Goal: Use online tool/utility: Utilize a website feature to perform a specific function

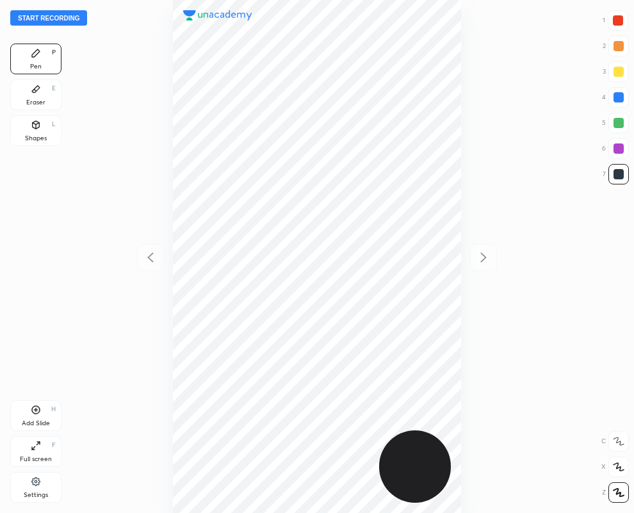
scroll to position [513, 429]
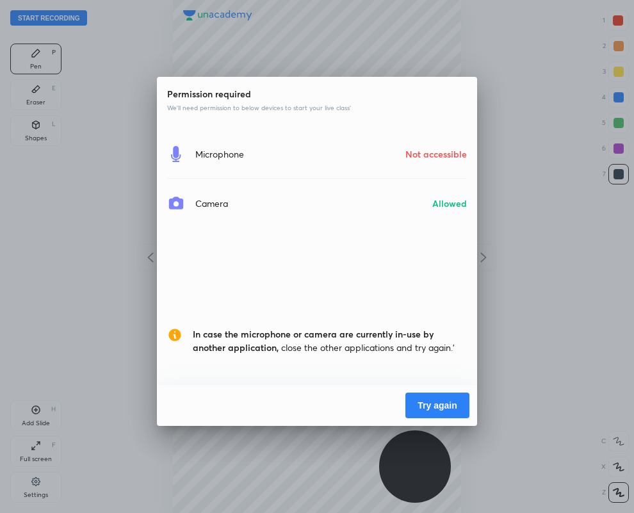
click at [423, 402] on button "Try again" at bounding box center [438, 406] width 64 height 26
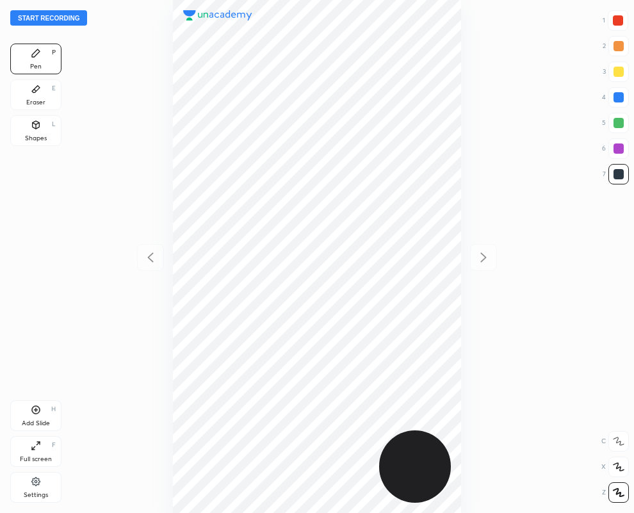
scroll to position [513, 429]
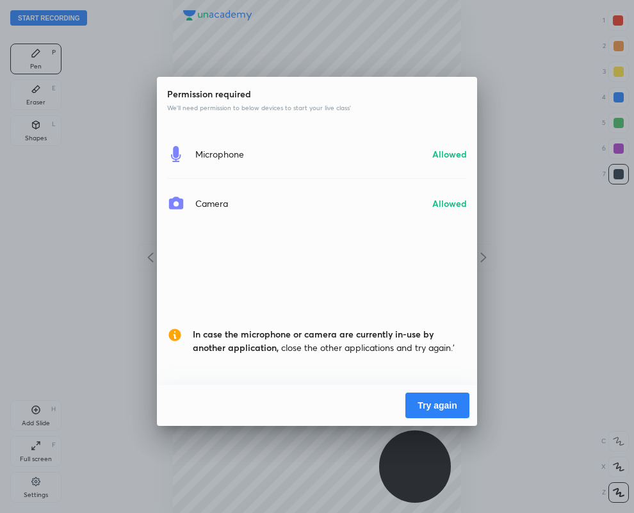
click at [432, 398] on button "Try again" at bounding box center [438, 406] width 64 height 26
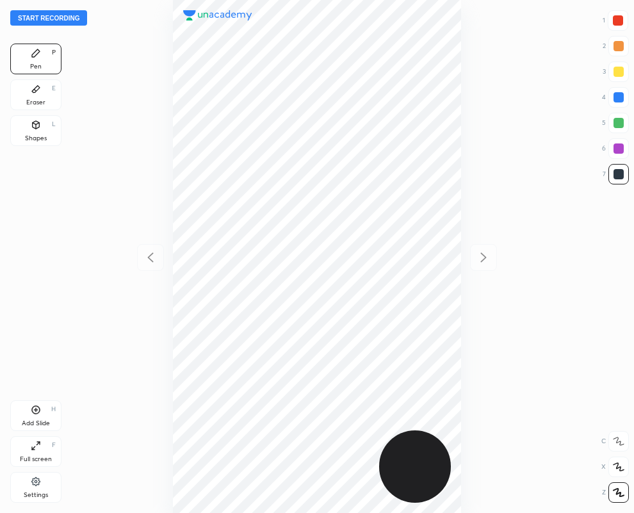
scroll to position [513, 429]
drag, startPoint x: 620, startPoint y: 100, endPoint x: 518, endPoint y: 92, distance: 102.9
click at [622, 100] on div at bounding box center [619, 97] width 10 height 10
click at [622, 175] on div at bounding box center [619, 174] width 10 height 10
drag, startPoint x: 34, startPoint y: 87, endPoint x: 128, endPoint y: 107, distance: 95.8
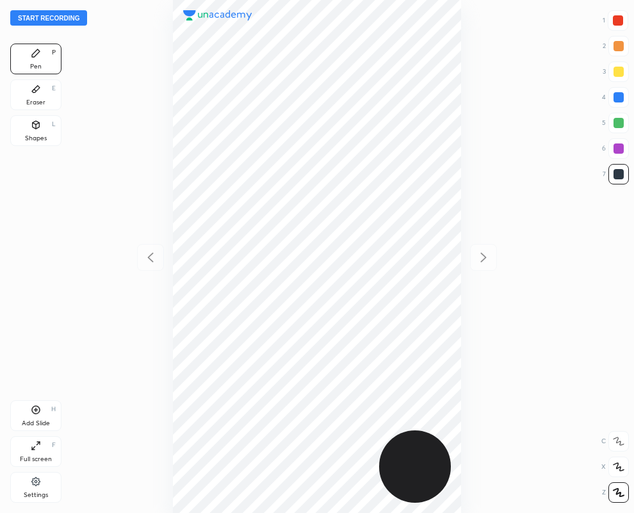
click at [33, 87] on icon at bounding box center [36, 89] width 10 height 10
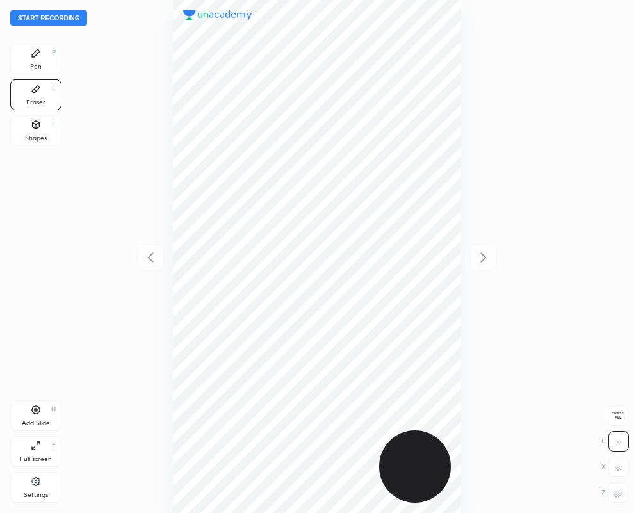
click at [31, 55] on icon at bounding box center [36, 53] width 10 height 10
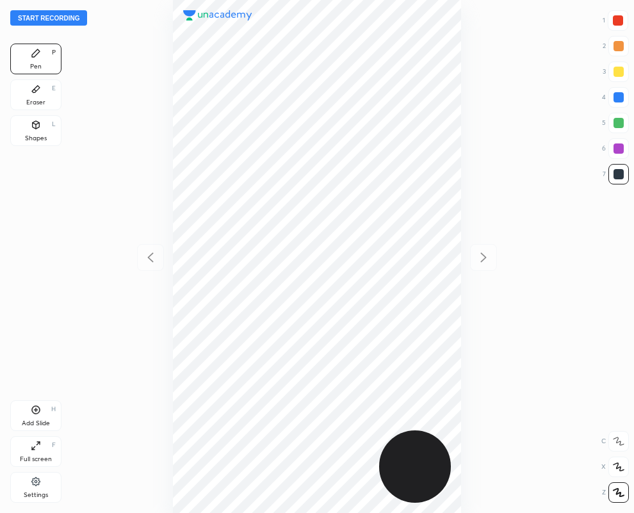
click at [44, 97] on div "Eraser E" at bounding box center [35, 94] width 51 height 31
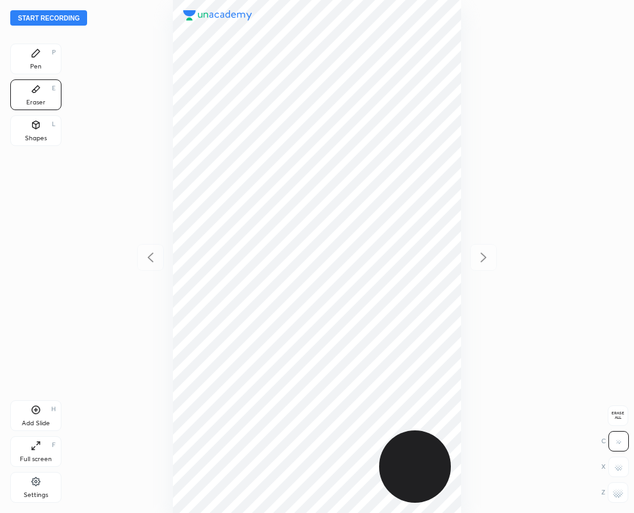
click at [45, 58] on div "Pen P" at bounding box center [35, 59] width 51 height 31
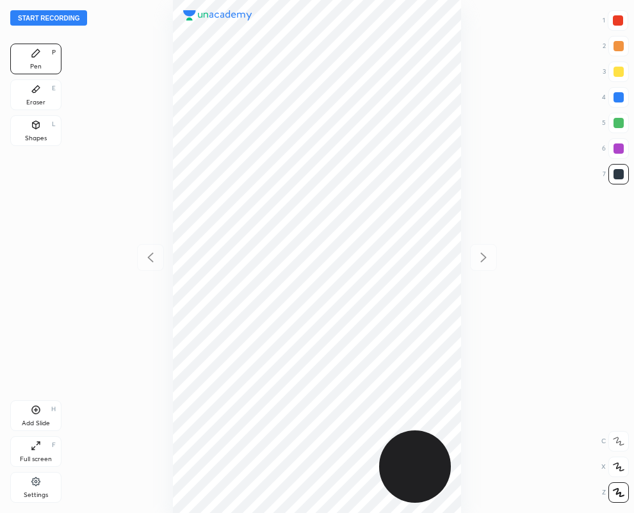
click at [615, 94] on div at bounding box center [619, 97] width 10 height 10
drag, startPoint x: 44, startPoint y: 94, endPoint x: 126, endPoint y: 156, distance: 102.5
click at [40, 94] on div "Eraser E" at bounding box center [35, 94] width 51 height 31
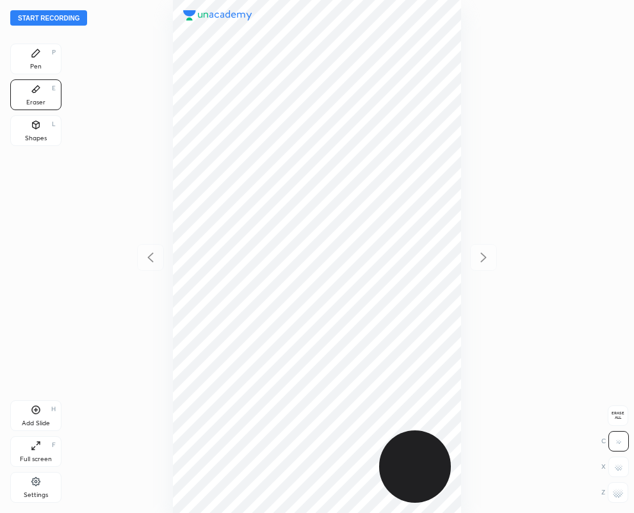
click at [40, 56] on icon at bounding box center [36, 53] width 10 height 10
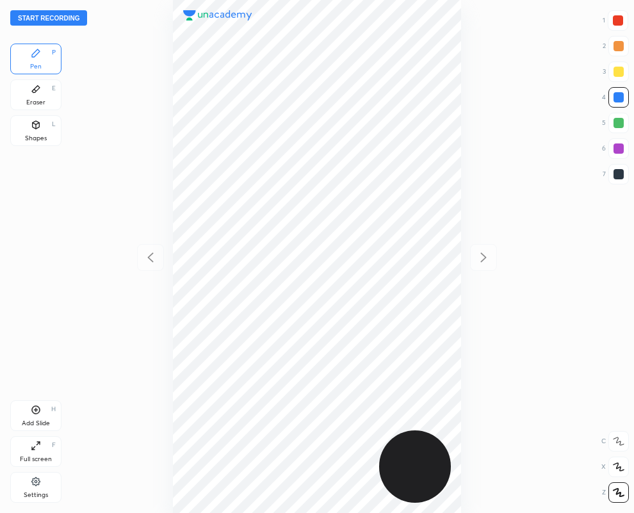
click at [622, 174] on div at bounding box center [619, 174] width 10 height 10
drag, startPoint x: 620, startPoint y: 99, endPoint x: 611, endPoint y: 101, distance: 9.2
click at [620, 100] on div at bounding box center [619, 97] width 10 height 10
drag, startPoint x: 620, startPoint y: 21, endPoint x: 496, endPoint y: 83, distance: 139.3
click at [620, 22] on div at bounding box center [618, 20] width 10 height 10
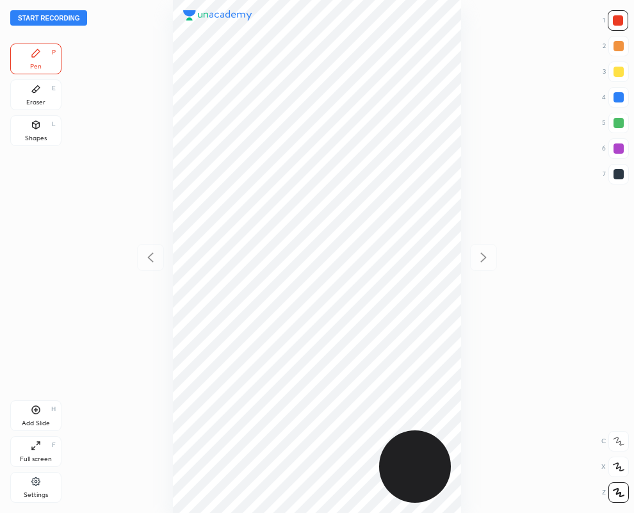
click at [33, 90] on icon at bounding box center [36, 89] width 8 height 7
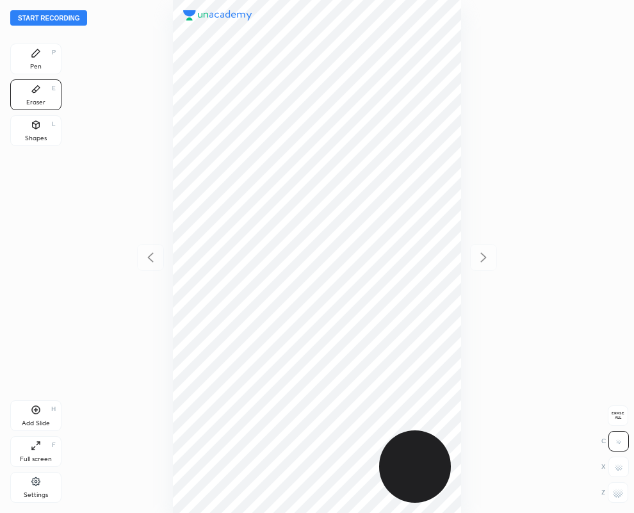
click at [37, 55] on icon at bounding box center [36, 53] width 10 height 10
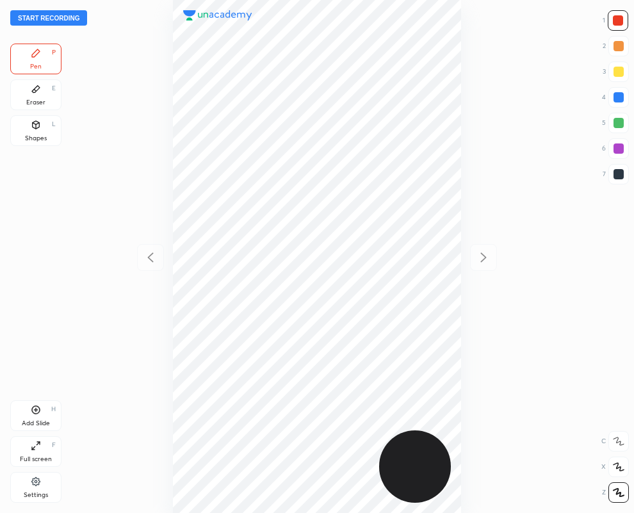
click at [622, 174] on div at bounding box center [619, 174] width 10 height 10
click at [622, 19] on div at bounding box center [618, 20] width 10 height 10
click at [623, 20] on div at bounding box center [618, 20] width 10 height 10
drag, startPoint x: 619, startPoint y: 154, endPoint x: 582, endPoint y: 174, distance: 42.1
click at [619, 154] on div at bounding box center [619, 148] width 21 height 21
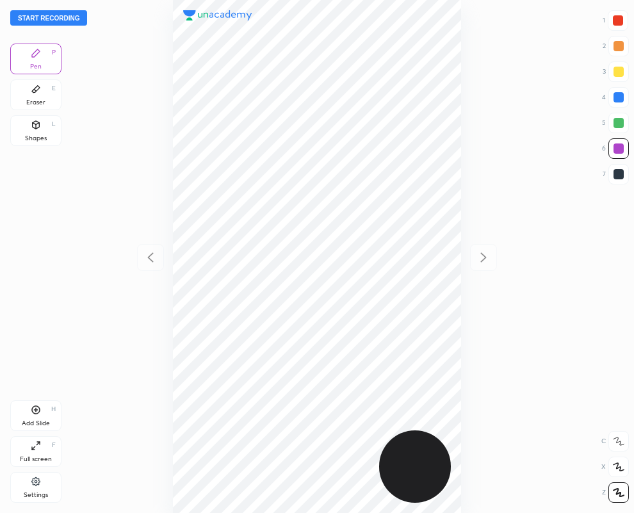
drag, startPoint x: 618, startPoint y: 94, endPoint x: 606, endPoint y: 99, distance: 13.2
click at [616, 96] on div at bounding box center [619, 97] width 10 height 10
click at [618, 174] on div at bounding box center [619, 174] width 10 height 10
drag, startPoint x: 35, startPoint y: 96, endPoint x: 69, endPoint y: 147, distance: 61.5
click at [34, 96] on div "Eraser E" at bounding box center [35, 94] width 51 height 31
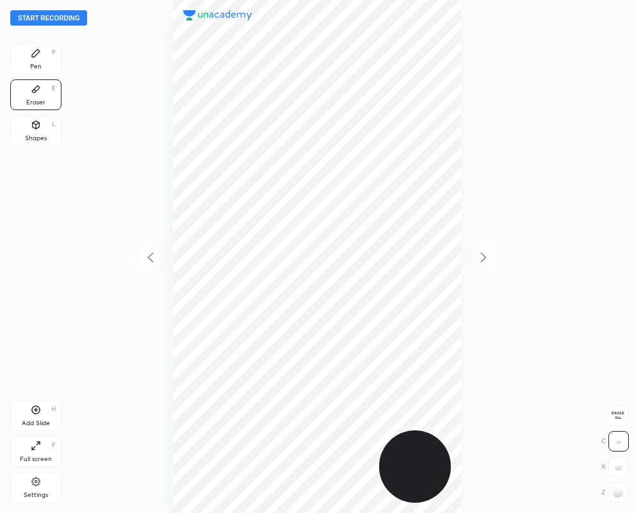
drag, startPoint x: 32, startPoint y: 58, endPoint x: 633, endPoint y: 88, distance: 601.8
click at [31, 58] on icon at bounding box center [36, 53] width 10 height 10
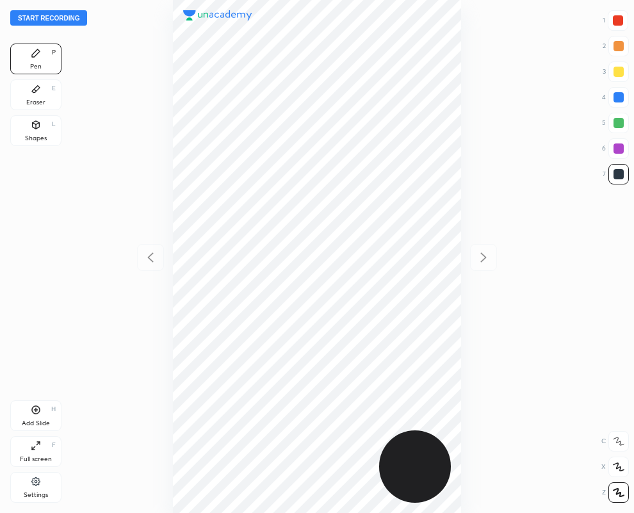
click at [610, 20] on div at bounding box center [618, 20] width 21 height 21
click at [625, 174] on div at bounding box center [619, 174] width 21 height 21
click at [626, 177] on div at bounding box center [619, 174] width 21 height 21
click at [622, 178] on div at bounding box center [619, 174] width 10 height 10
click at [37, 94] on div "Eraser E" at bounding box center [35, 94] width 51 height 31
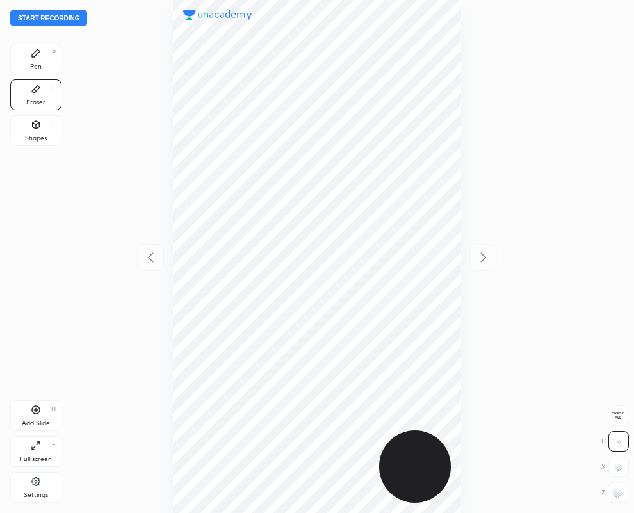
click at [618, 497] on rect at bounding box center [617, 495] width 1 height 1
click at [36, 61] on div "Pen P" at bounding box center [35, 59] width 51 height 31
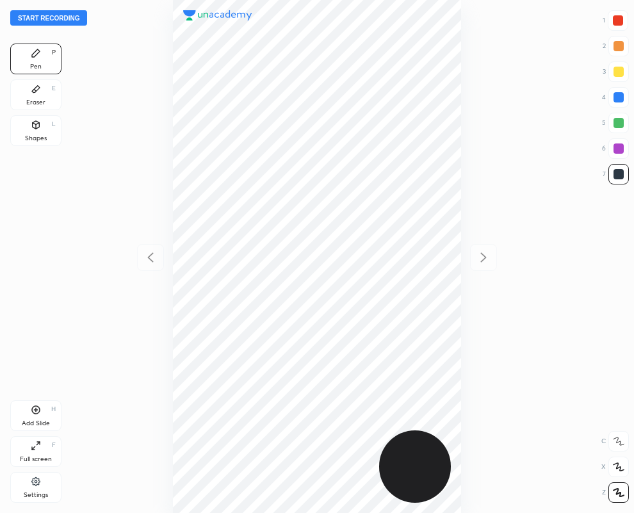
click at [36, 411] on icon at bounding box center [36, 410] width 10 height 10
click at [147, 260] on icon at bounding box center [150, 257] width 15 height 15
click at [483, 256] on icon at bounding box center [483, 257] width 15 height 15
drag, startPoint x: 44, startPoint y: 93, endPoint x: 86, endPoint y: 120, distance: 49.9
click at [44, 93] on div "Eraser E" at bounding box center [35, 94] width 51 height 31
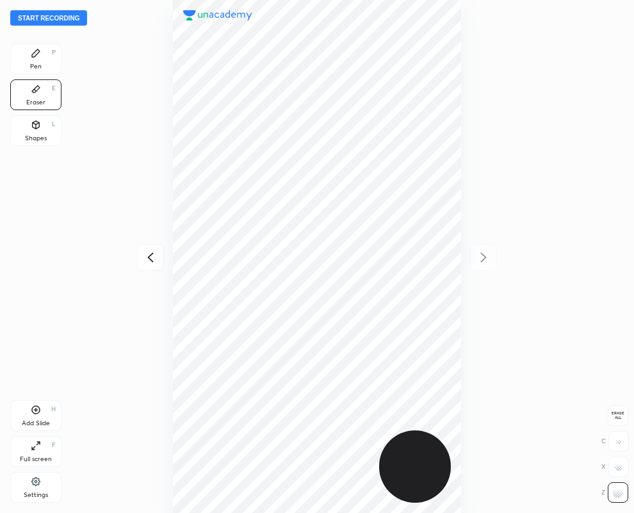
click at [35, 65] on div "Pen" at bounding box center [36, 66] width 12 height 6
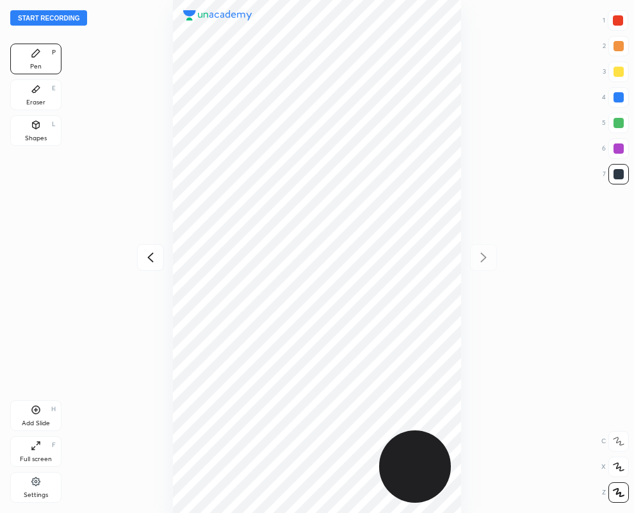
click at [615, 93] on div at bounding box center [619, 97] width 10 height 10
click at [616, 174] on div at bounding box center [619, 174] width 10 height 10
drag, startPoint x: 625, startPoint y: 94, endPoint x: 541, endPoint y: 101, distance: 84.2
click at [623, 94] on div at bounding box center [619, 97] width 10 height 10
click at [151, 257] on icon at bounding box center [150, 257] width 15 height 15
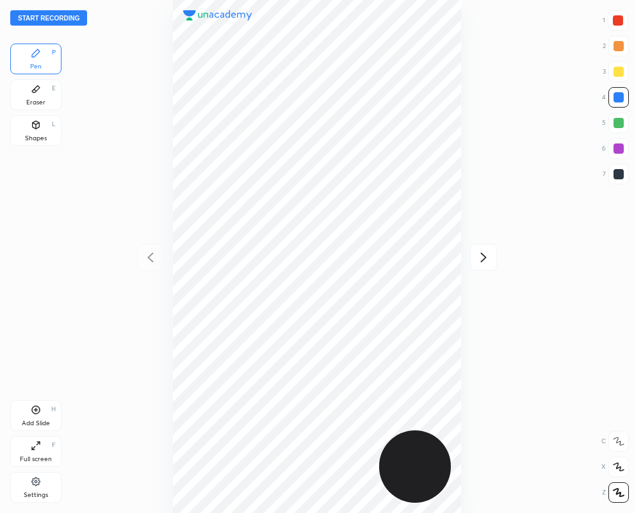
click at [483, 258] on icon at bounding box center [483, 257] width 15 height 15
click at [616, 20] on div at bounding box center [618, 20] width 10 height 10
click at [623, 179] on div at bounding box center [619, 174] width 21 height 21
drag, startPoint x: 33, startPoint y: 98, endPoint x: 128, endPoint y: 156, distance: 111.5
click at [33, 99] on div "Eraser" at bounding box center [35, 102] width 19 height 6
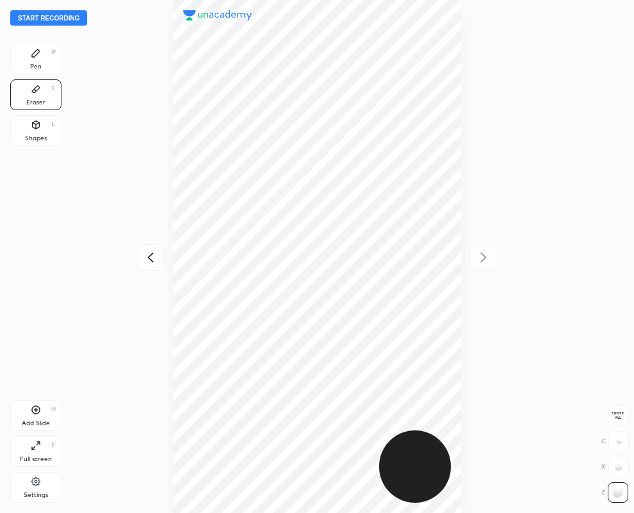
click at [41, 54] on div "Pen P" at bounding box center [35, 59] width 51 height 31
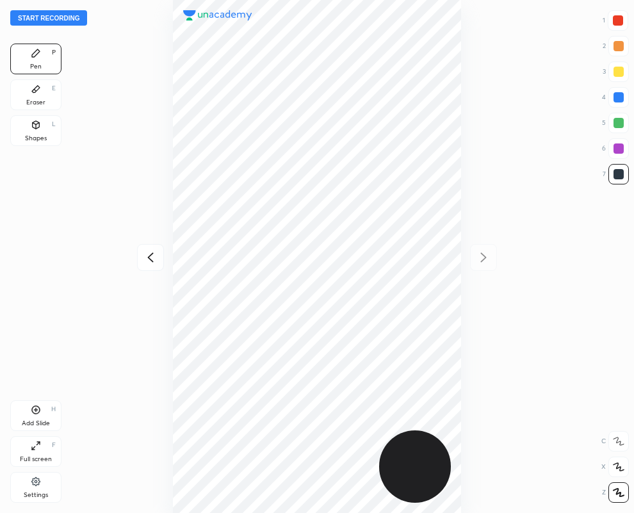
click at [622, 100] on div at bounding box center [619, 97] width 21 height 21
click at [42, 94] on div "Eraser E" at bounding box center [35, 94] width 51 height 31
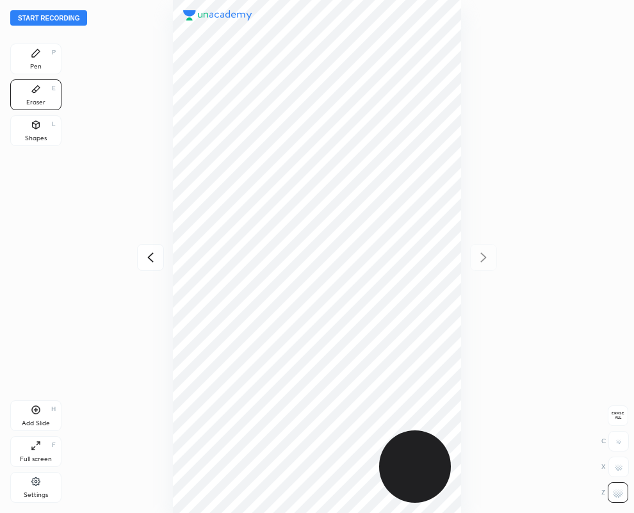
click at [34, 58] on icon at bounding box center [36, 53] width 10 height 10
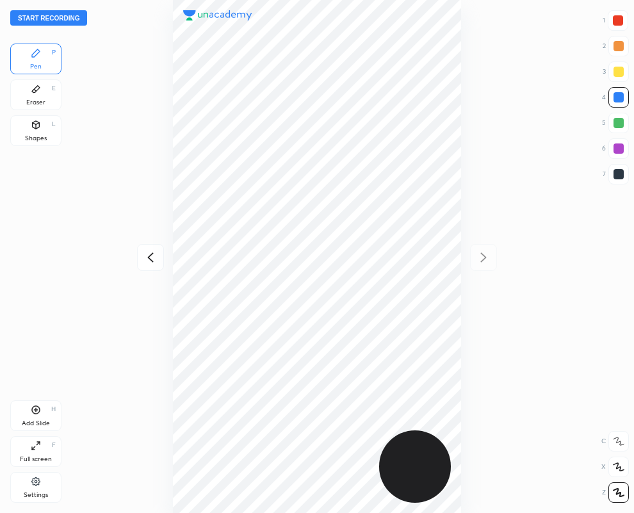
drag, startPoint x: 619, startPoint y: 179, endPoint x: 609, endPoint y: 180, distance: 9.6
click at [617, 179] on div at bounding box center [619, 174] width 21 height 21
drag, startPoint x: 620, startPoint y: 21, endPoint x: 488, endPoint y: 93, distance: 151.1
click at [620, 22] on div at bounding box center [618, 20] width 10 height 10
click at [147, 257] on icon at bounding box center [150, 257] width 15 height 15
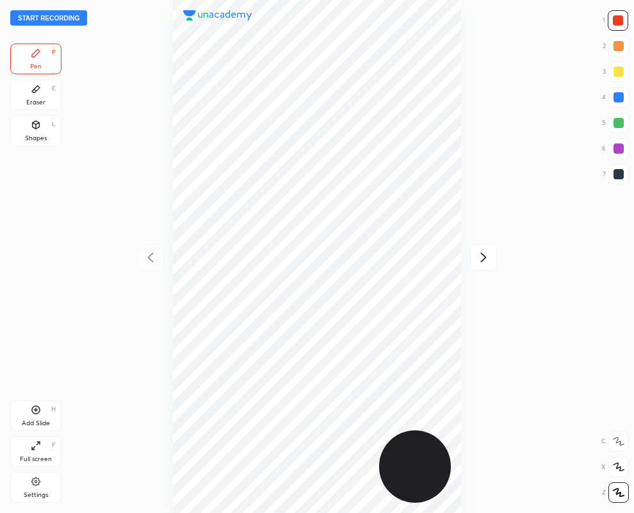
click at [620, 144] on div at bounding box center [619, 149] width 10 height 10
click at [47, 17] on button "Start recording" at bounding box center [48, 17] width 77 height 15
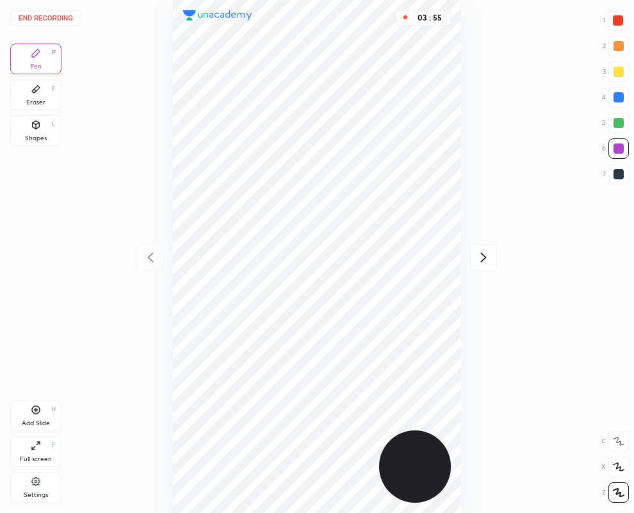
click at [484, 257] on icon at bounding box center [483, 257] width 15 height 15
click at [148, 258] on icon at bounding box center [150, 257] width 6 height 10
click at [481, 255] on icon at bounding box center [483, 257] width 15 height 15
click at [63, 17] on button "End recording" at bounding box center [45, 17] width 71 height 15
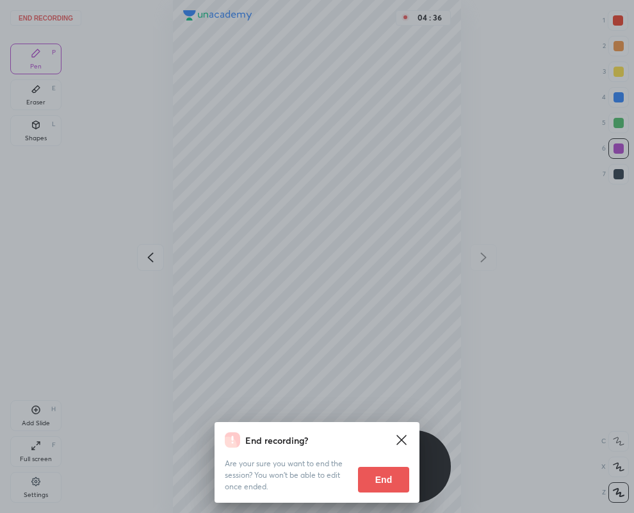
click at [392, 473] on button "End" at bounding box center [383, 480] width 51 height 26
